Goal: Task Accomplishment & Management: Manage account settings

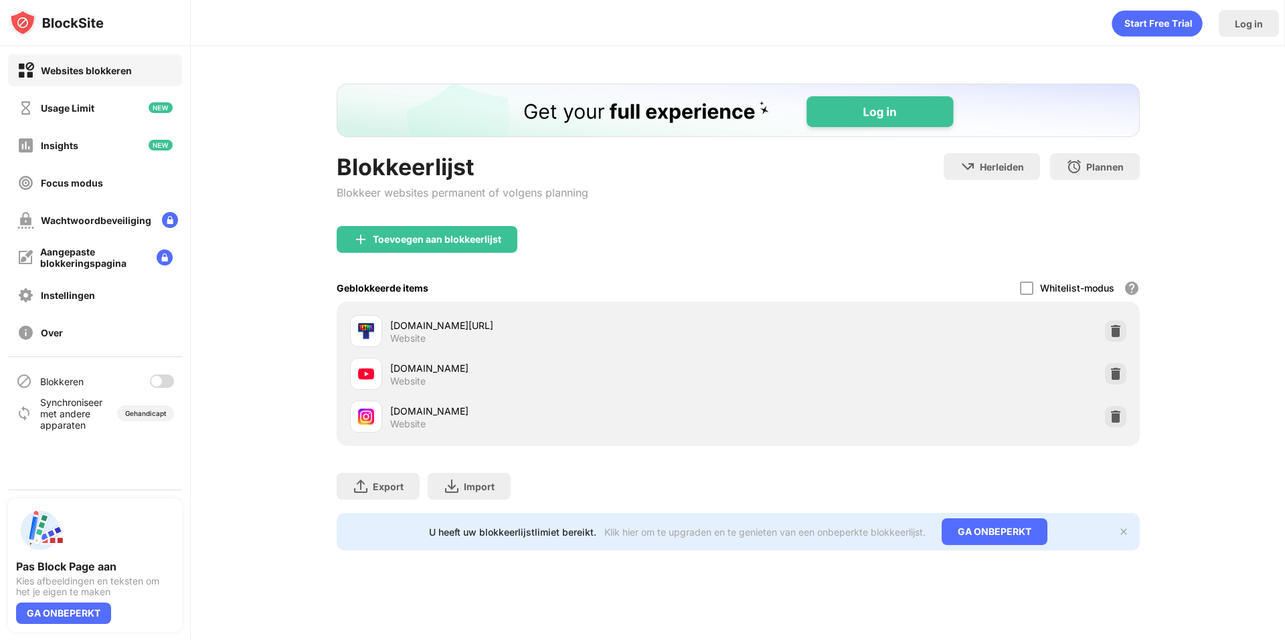
click at [157, 375] on div at bounding box center [162, 381] width 24 height 13
